Goal: Find specific page/section: Find specific page/section

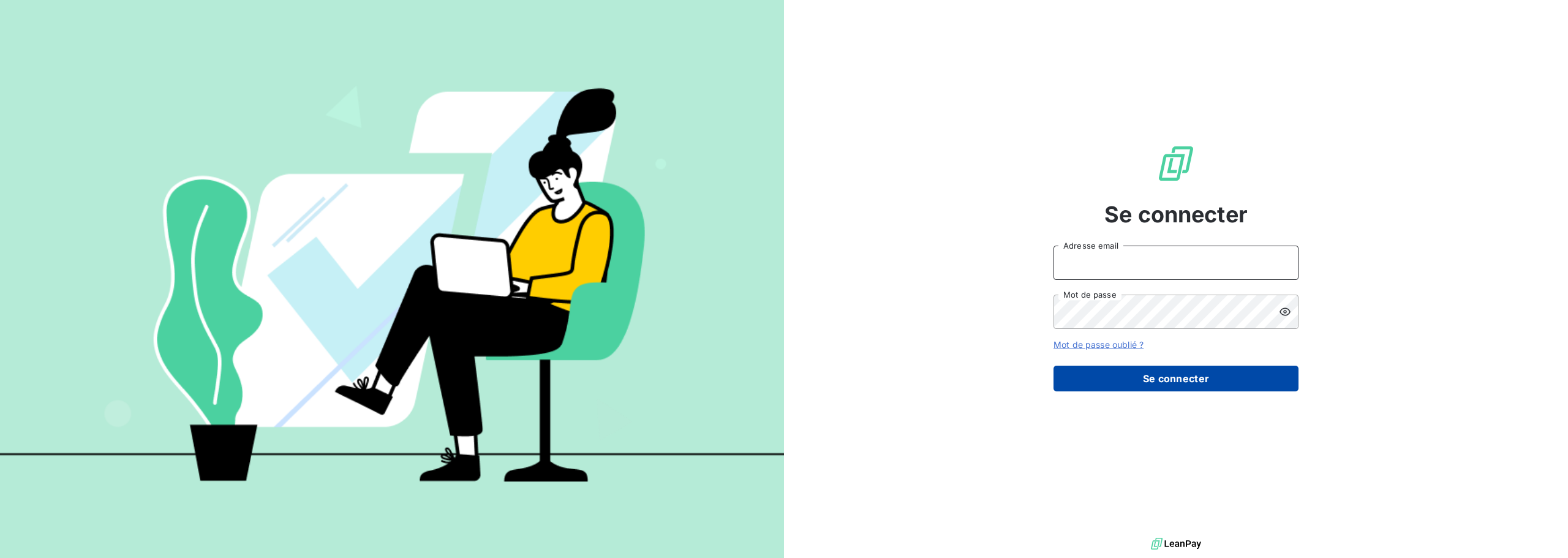
type input "[PERSON_NAME][EMAIL_ADDRESS][DOMAIN_NAME]"
click at [1227, 381] on button "Se connecter" at bounding box center [1176, 378] width 245 height 26
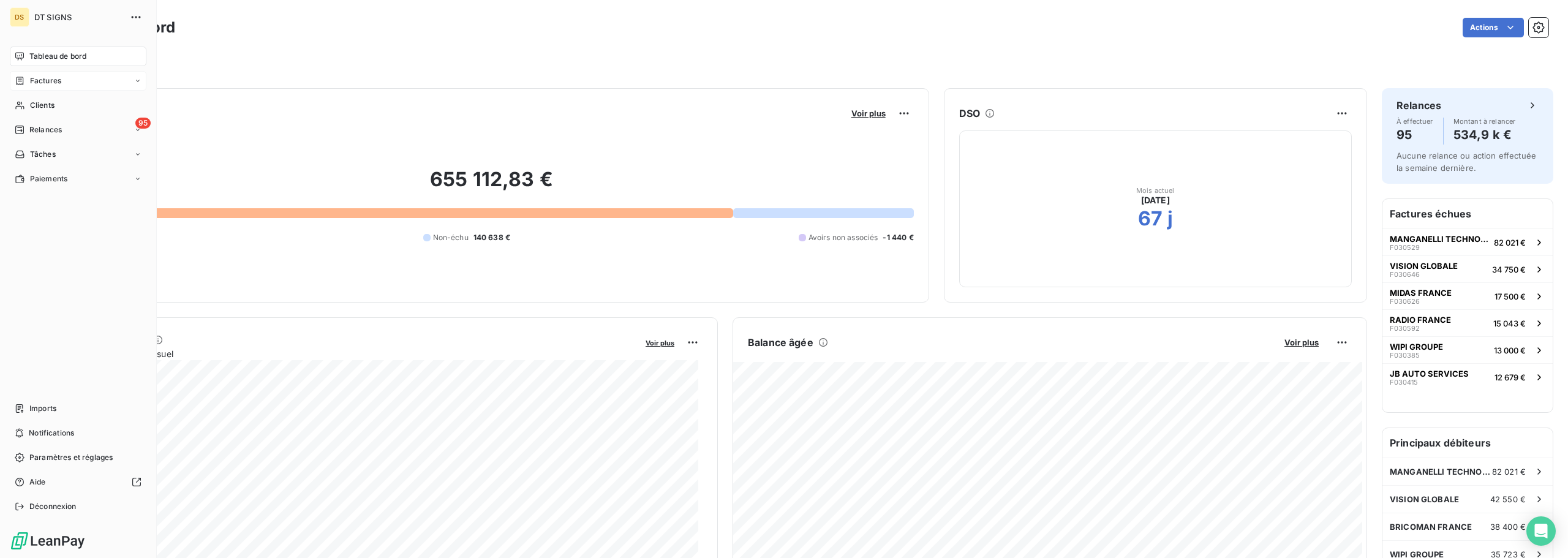
click at [25, 77] on div "Factures" at bounding box center [37, 81] width 46 height 11
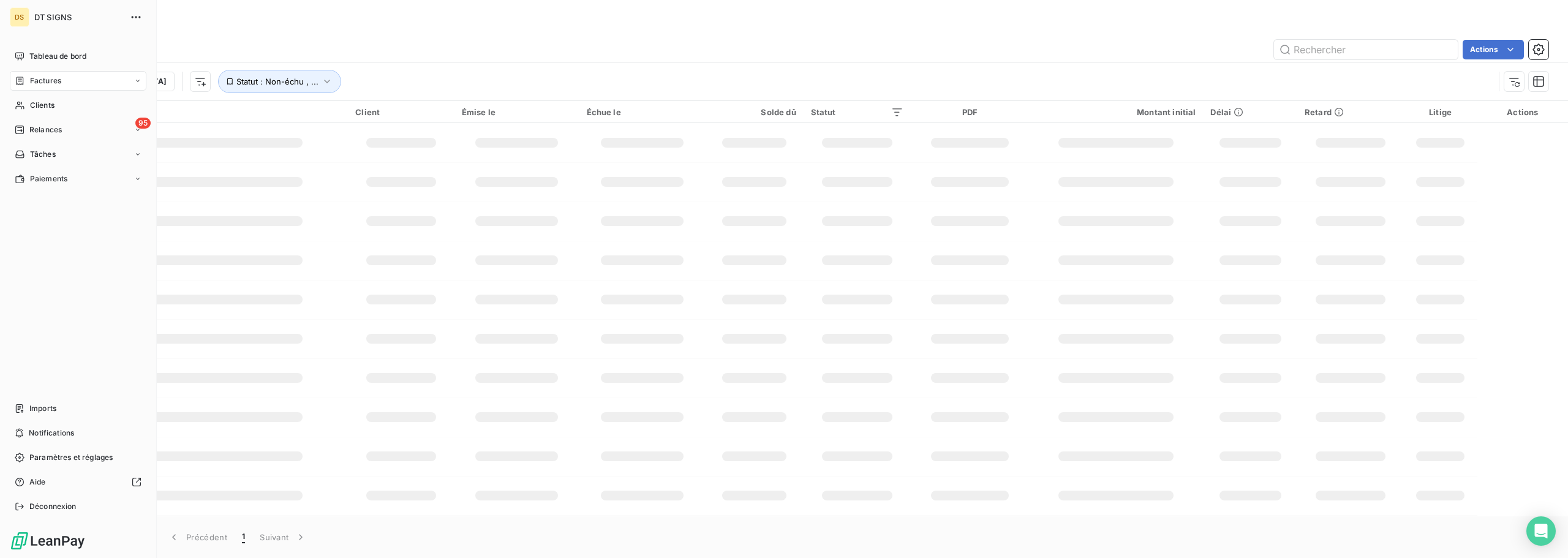
click at [86, 78] on div "Factures" at bounding box center [78, 81] width 136 height 20
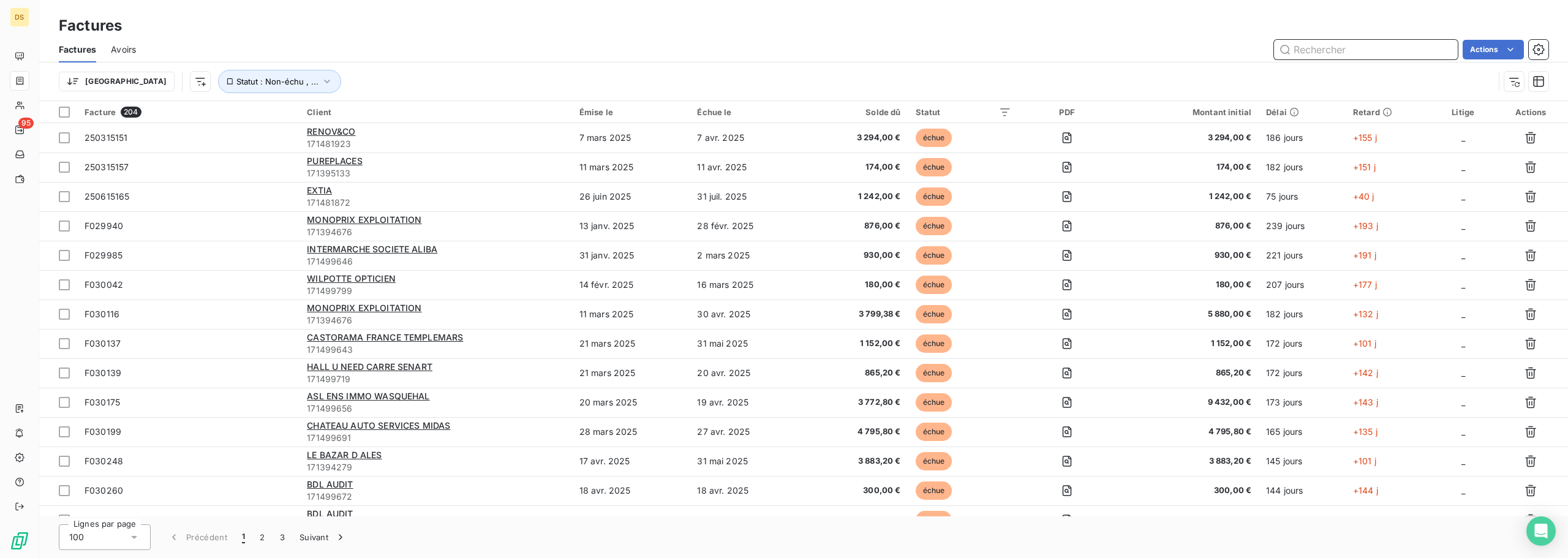
click at [1323, 42] on input "text" at bounding box center [1365, 49] width 184 height 20
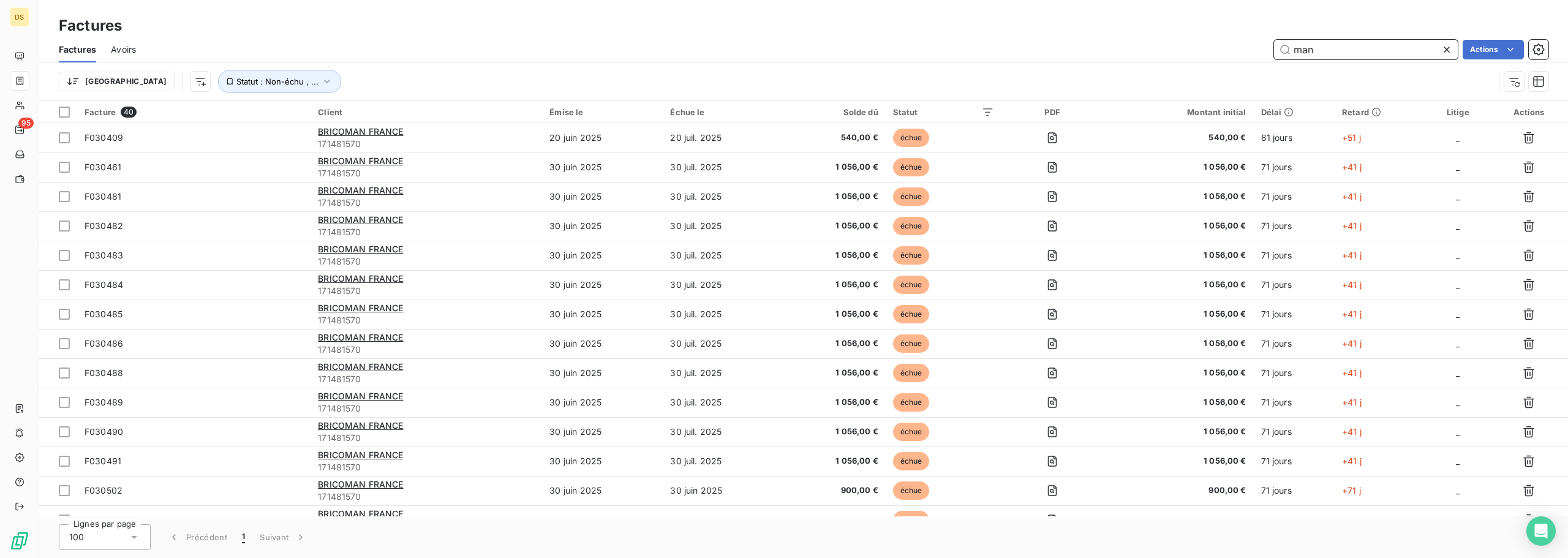
type input "mang"
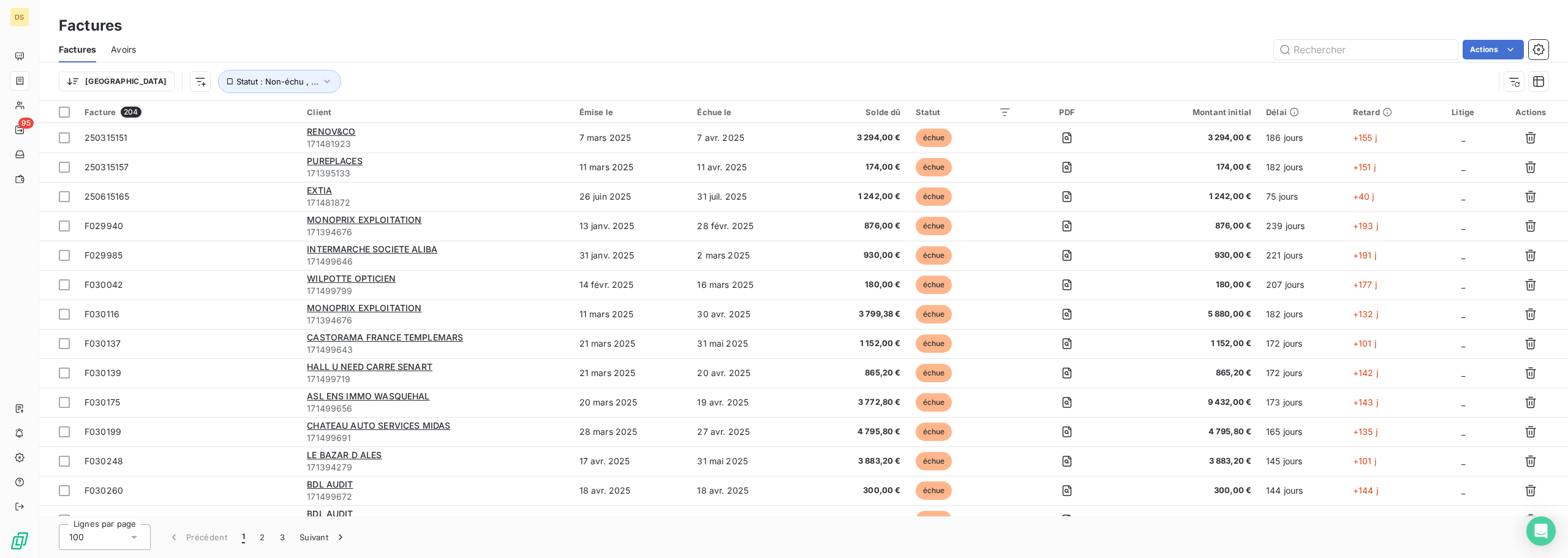
click at [884, 111] on div "Solde dû" at bounding box center [856, 112] width 88 height 10
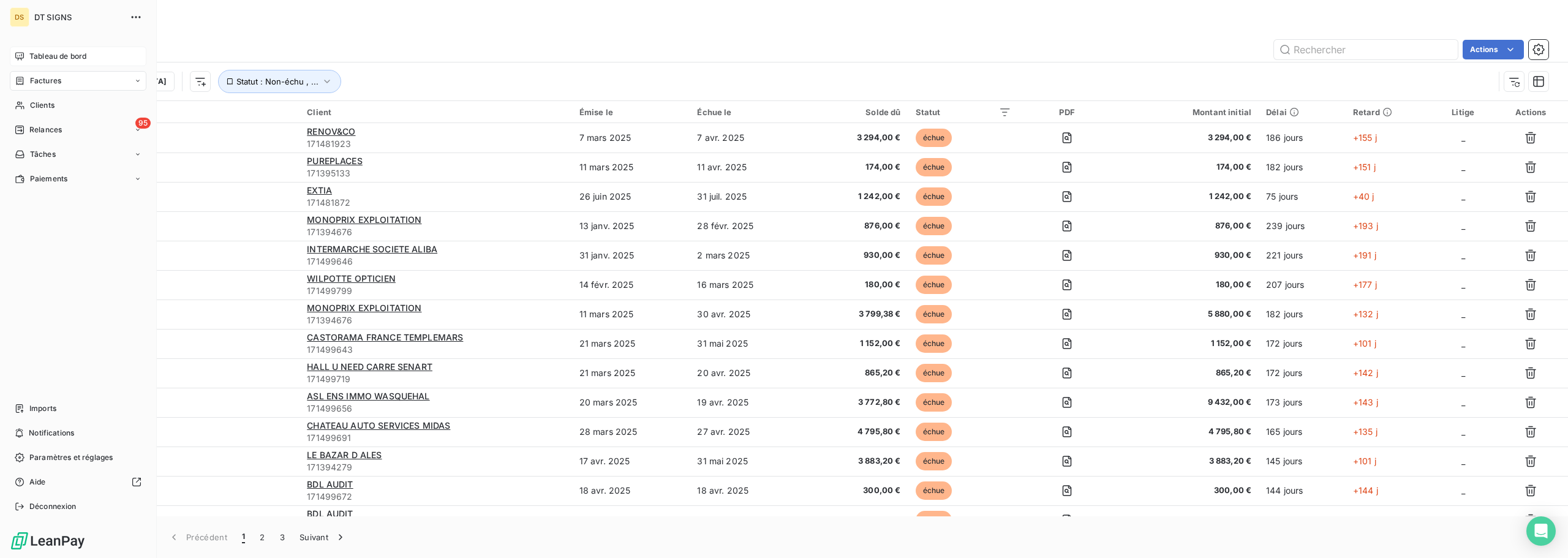
click at [35, 61] on span "Tableau de bord" at bounding box center [58, 56] width 57 height 11
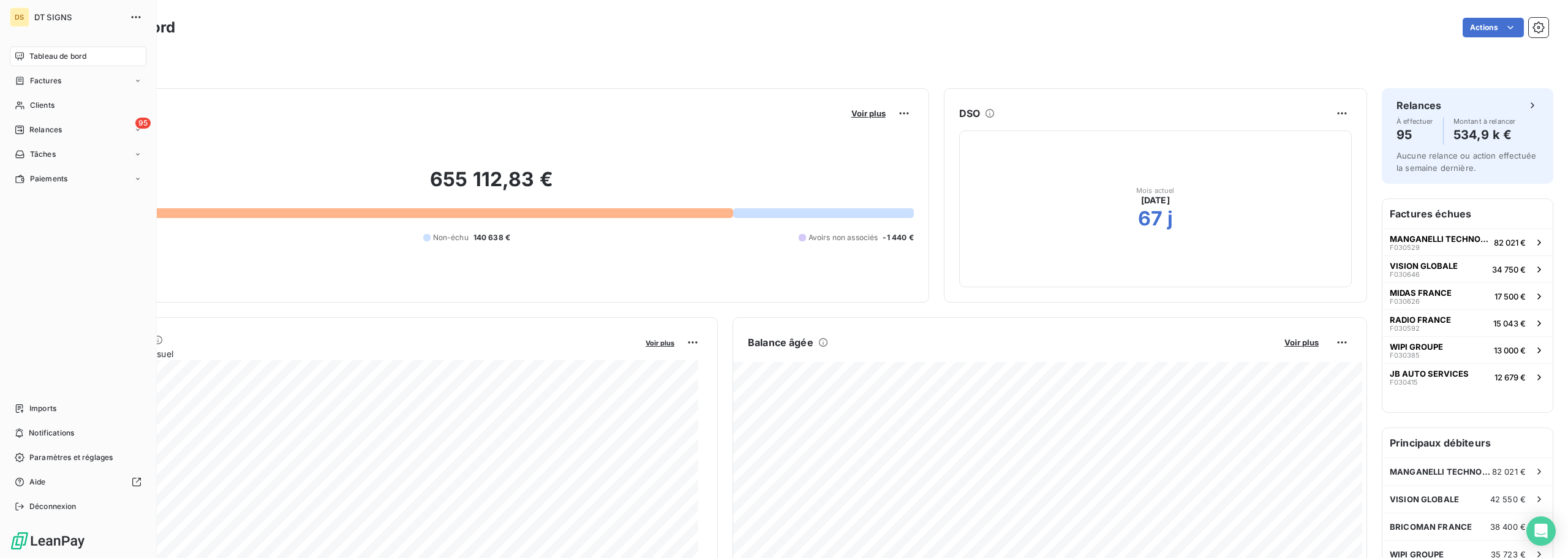
click at [27, 53] on div "Tableau de bord" at bounding box center [78, 56] width 136 height 20
click at [73, 18] on span "DT SIGNS" at bounding box center [78, 17] width 88 height 10
click at [56, 81] on span "Factures" at bounding box center [45, 81] width 31 height 11
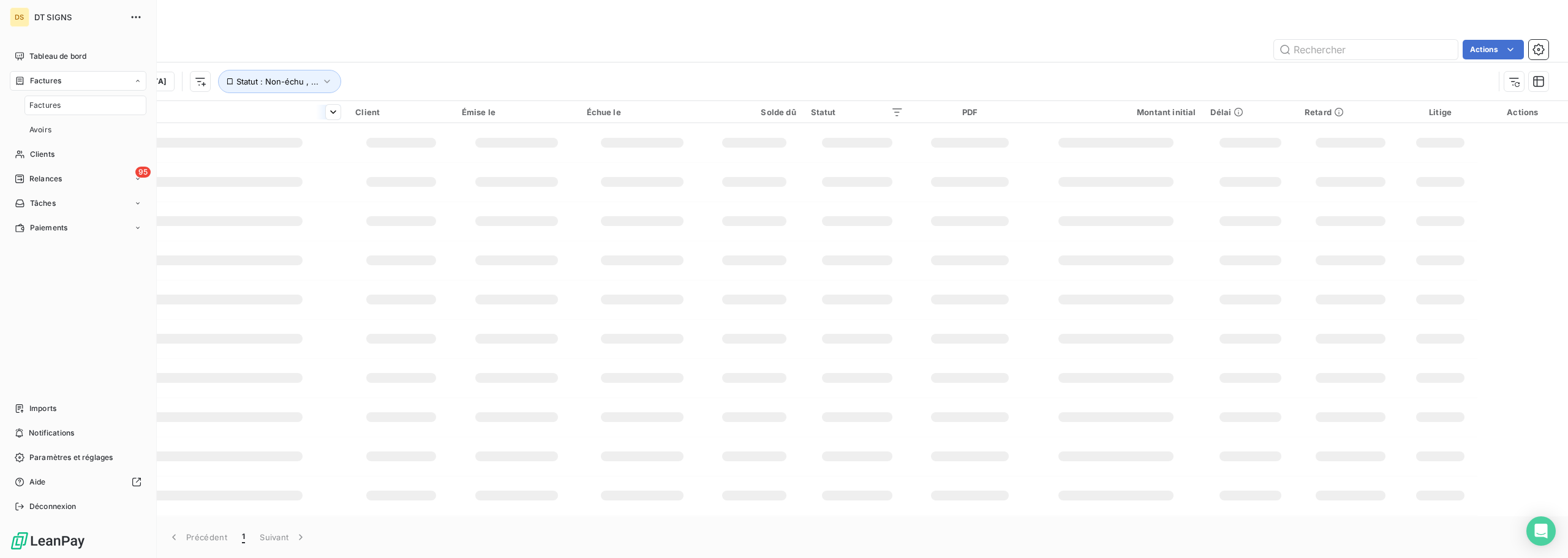
click at [46, 102] on span "Factures" at bounding box center [45, 105] width 31 height 11
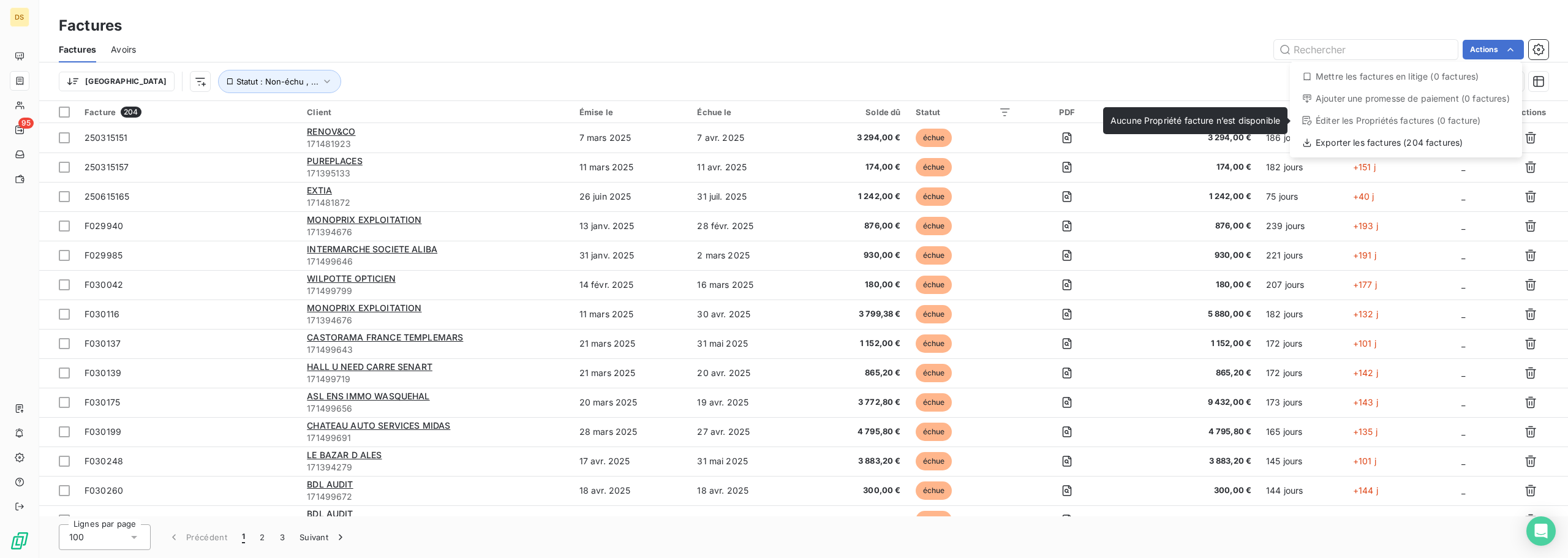
click at [1139, 59] on html "DS 95 Factures Factures Avoirs Actions Mettre les factures en litige (0 facture…" at bounding box center [784, 279] width 1568 height 558
